Goal: Browse casually: Explore the website without a specific task or goal

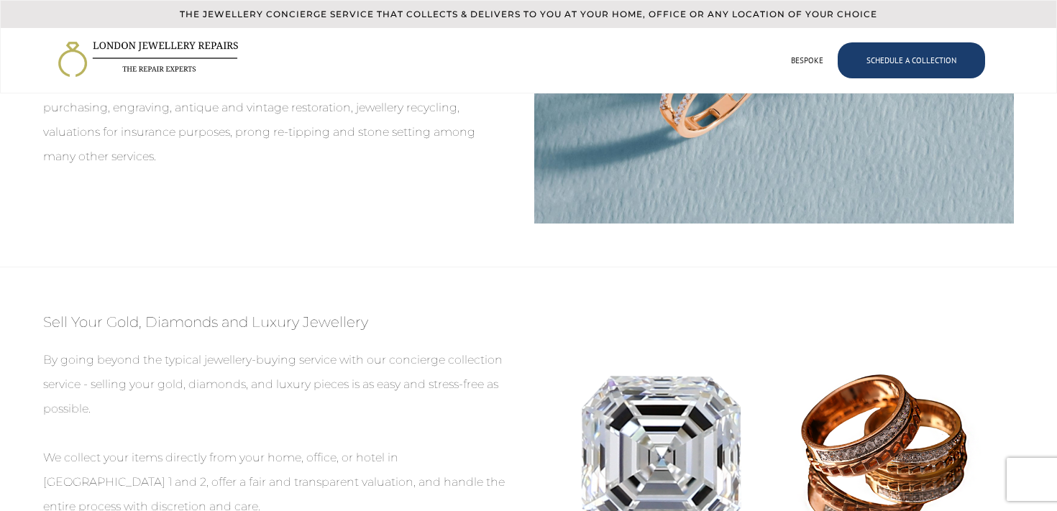
scroll to position [1511, 0]
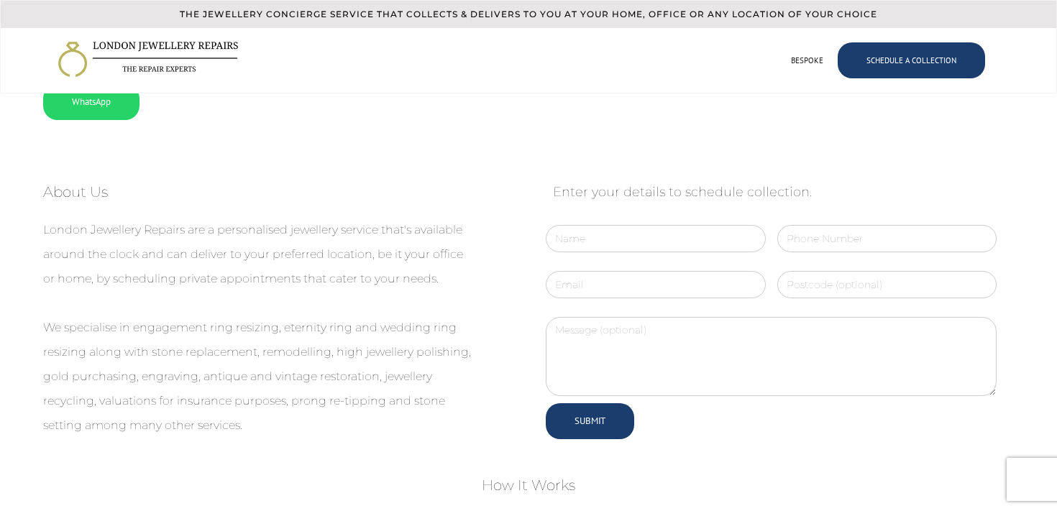
scroll to position [428, 0]
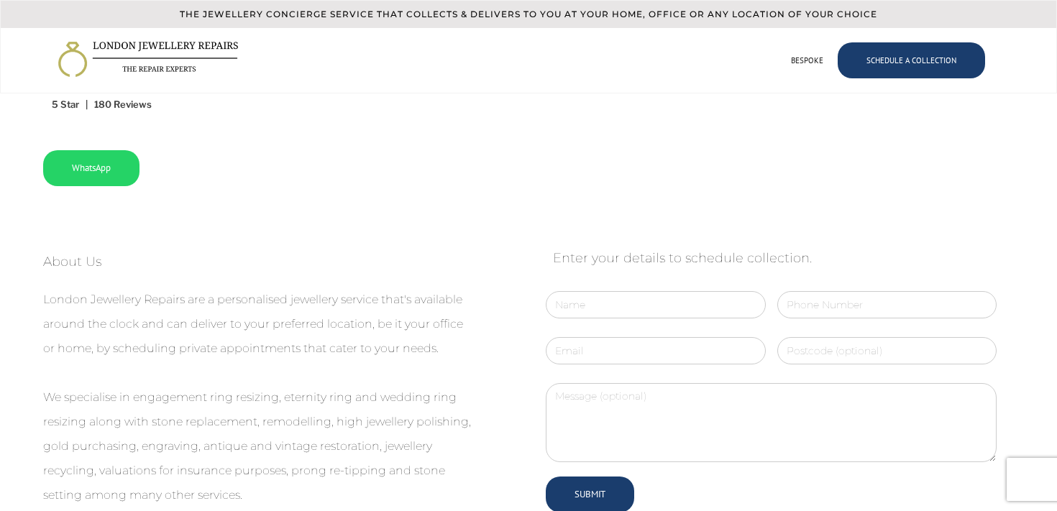
scroll to position [116, 0]
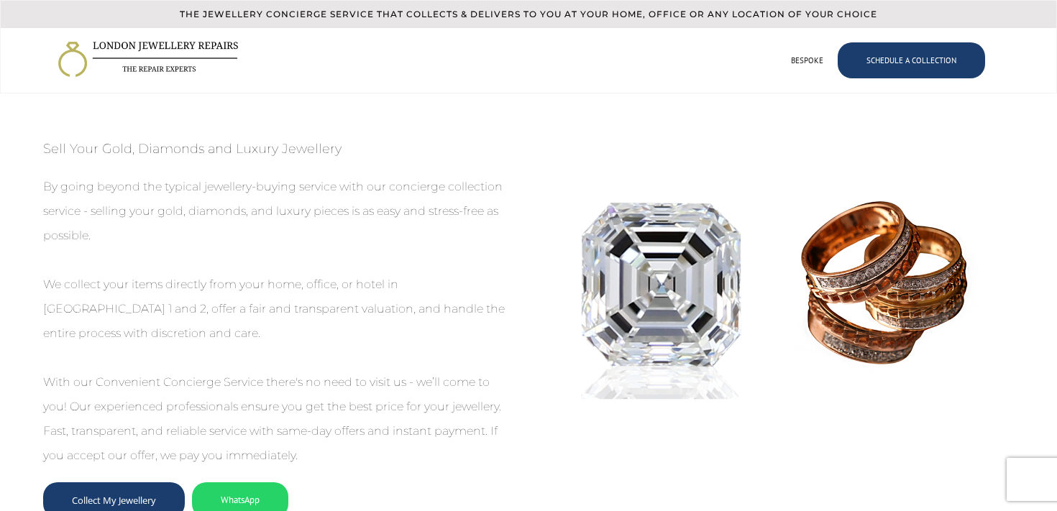
scroll to position [1167, 0]
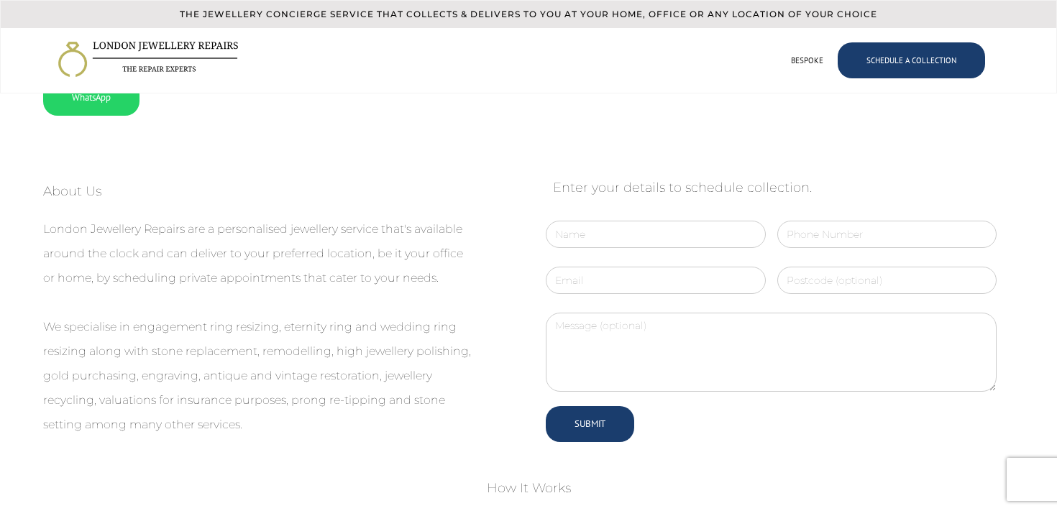
scroll to position [417, 0]
drag, startPoint x: 34, startPoint y: 244, endPoint x: 77, endPoint y: 244, distance: 43.1
click at [35, 244] on div "COLLECTED. REPAIRED. DELIVERED. Our personalised service starts at £200. Contac…" at bounding box center [528, 208] width 1057 height 1250
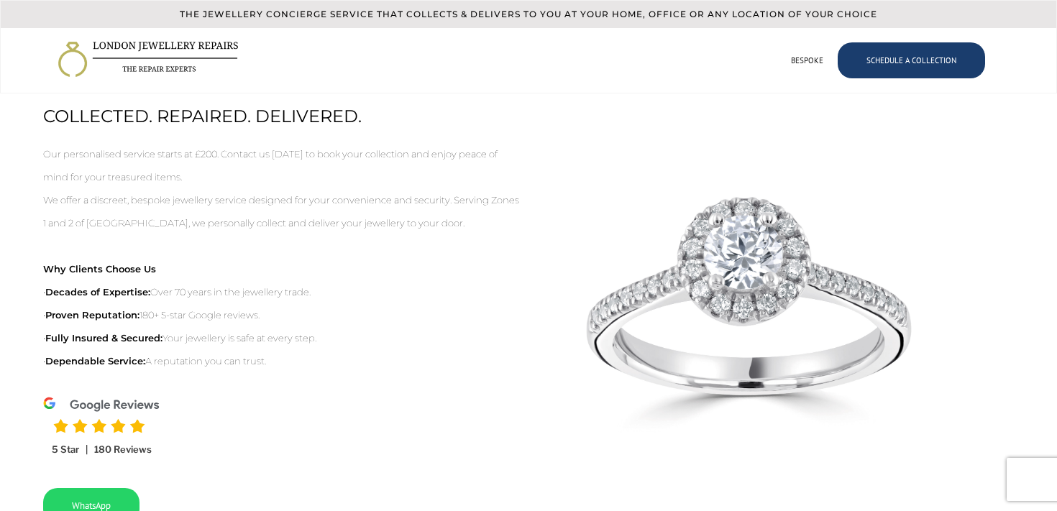
scroll to position [0, 0]
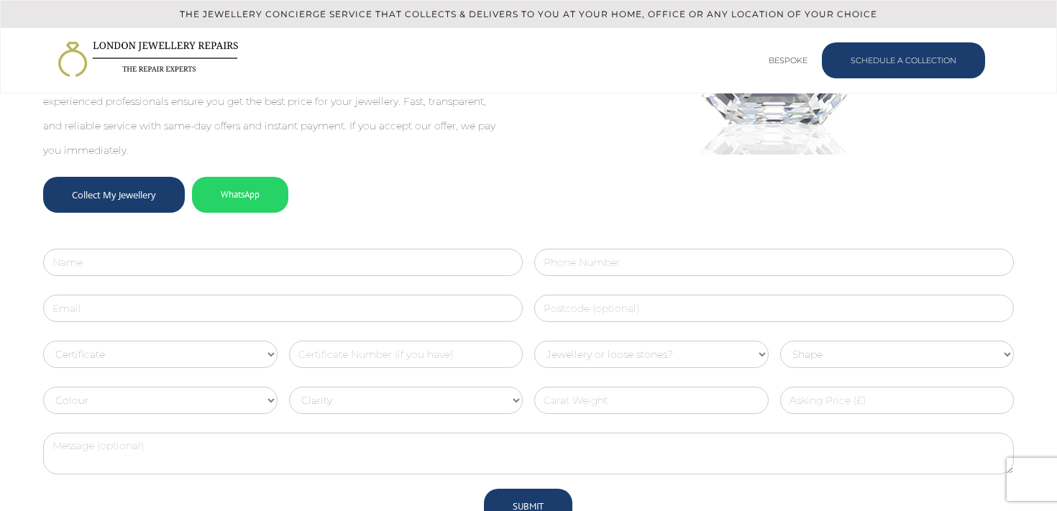
scroll to position [1434, 0]
